Goal: Find specific page/section: Find specific page/section

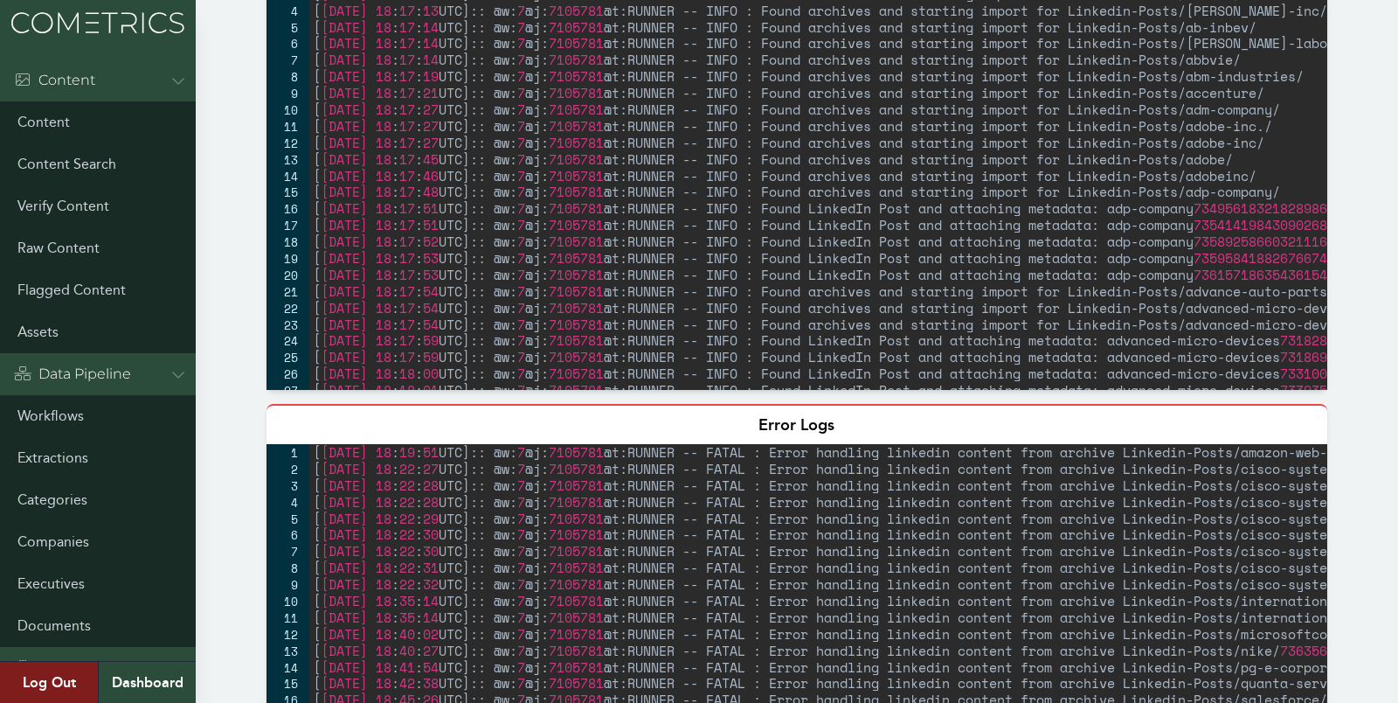
scroll to position [721, 0]
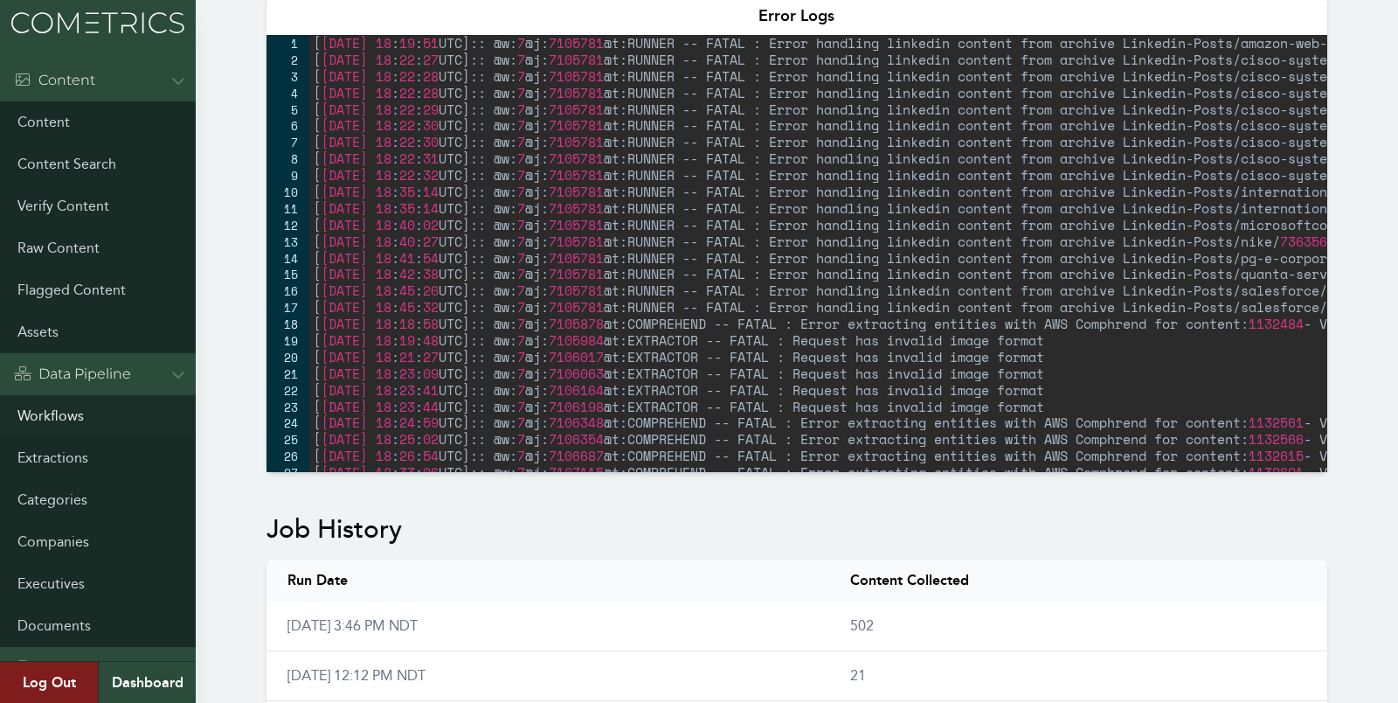
click at [52, 419] on link "Workflows" at bounding box center [98, 416] width 196 height 42
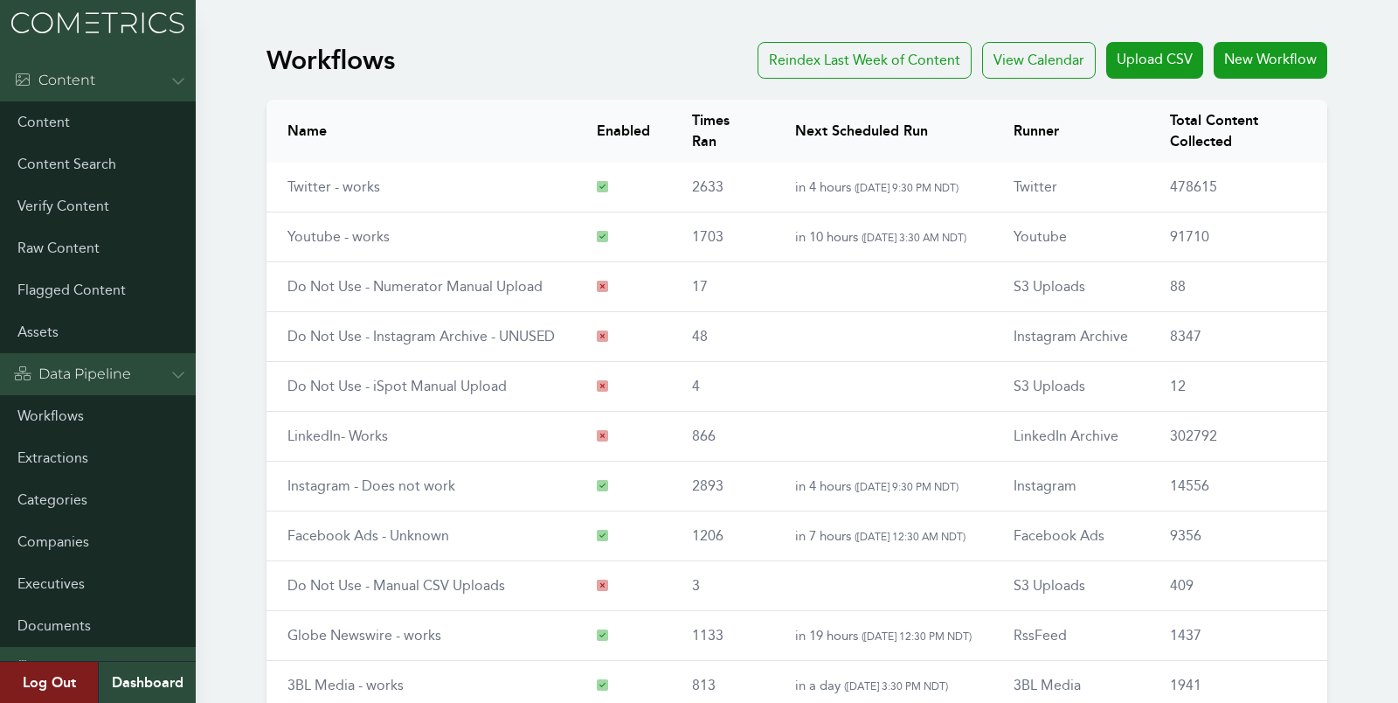
scroll to position [199, 0]
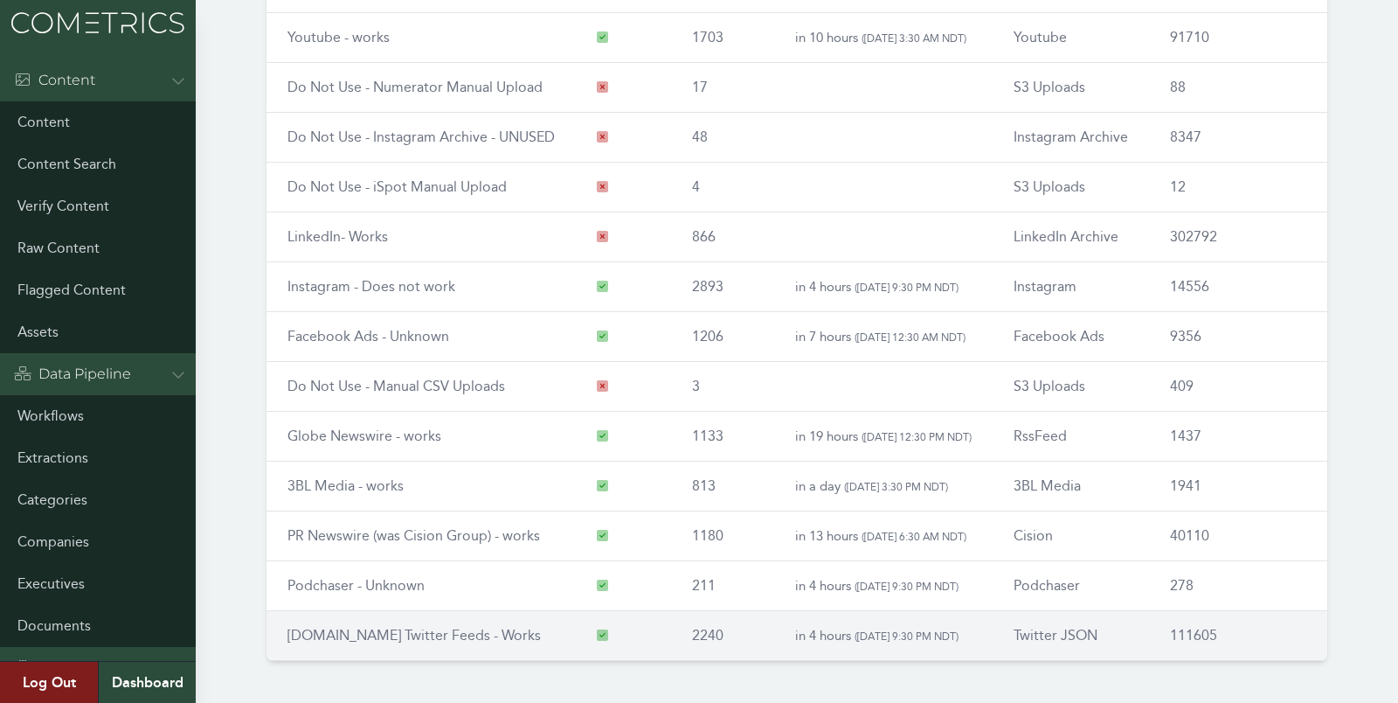
click at [330, 627] on link "[DOMAIN_NAME] Twitter Feeds - Works" at bounding box center [414, 635] width 253 height 17
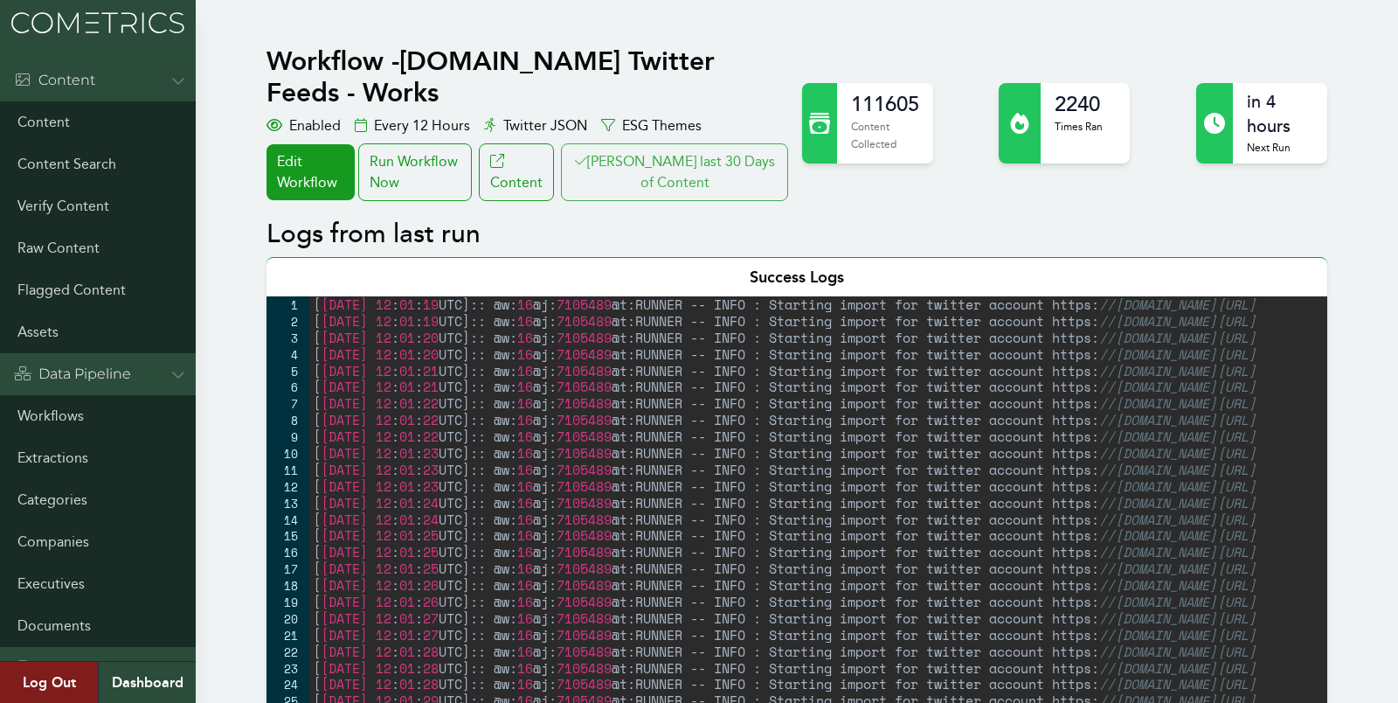
click at [667, 166] on button "Clair last 30 Days of Content" at bounding box center [674, 172] width 227 height 58
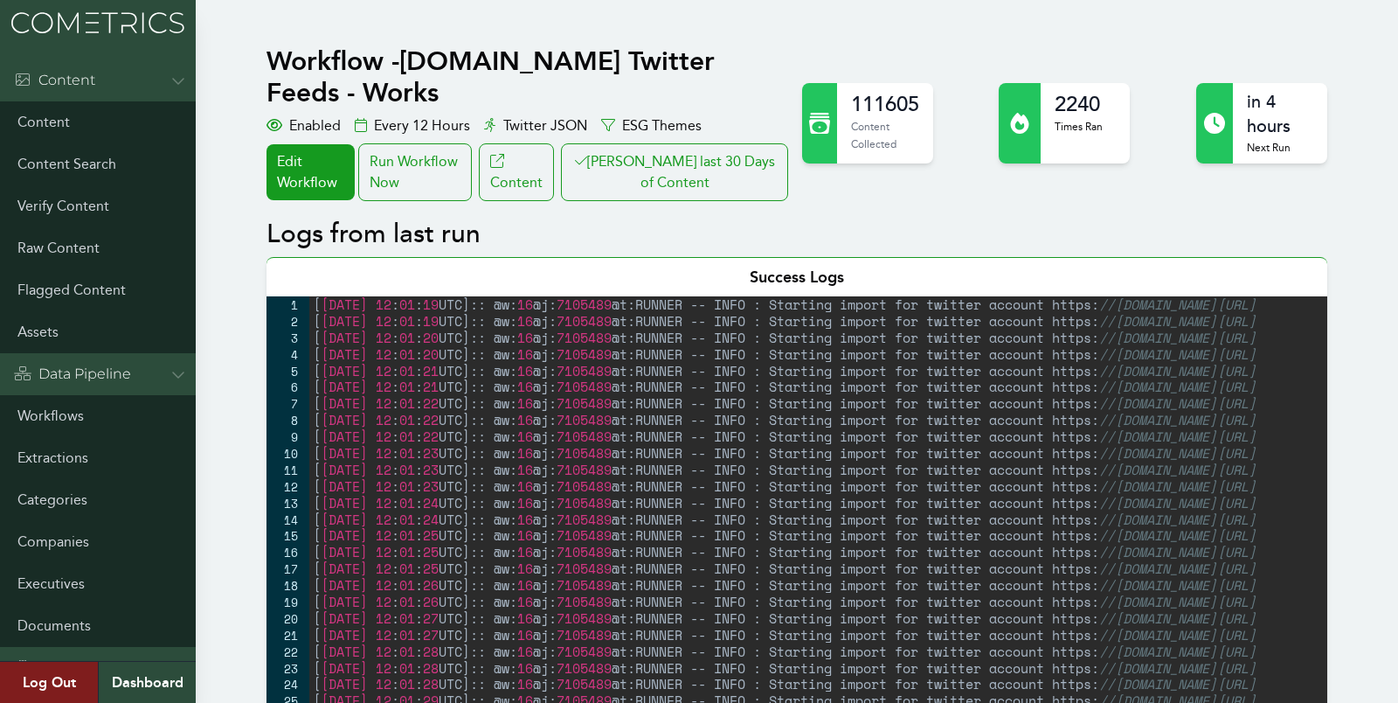
click at [768, 143] on button "Clair last 30 Days of Content" at bounding box center [674, 172] width 227 height 58
